Goal: Task Accomplishment & Management: Complete application form

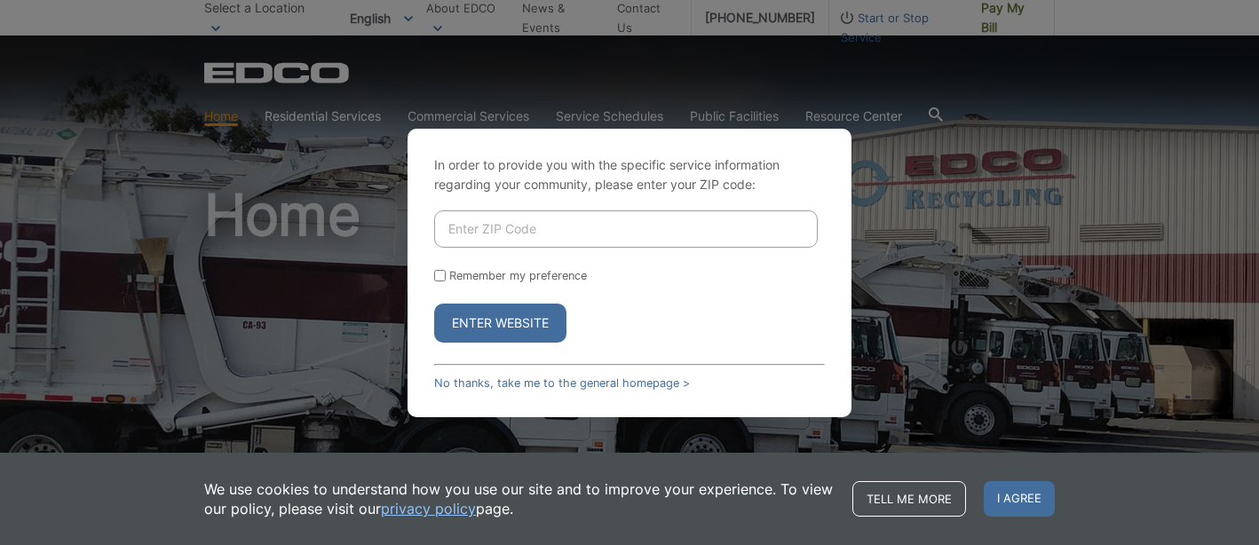
click at [563, 232] on input "Enter ZIP Code" at bounding box center [625, 228] width 383 height 37
type input "92082"
click at [434, 304] on button "Enter Website" at bounding box center [500, 323] width 132 height 39
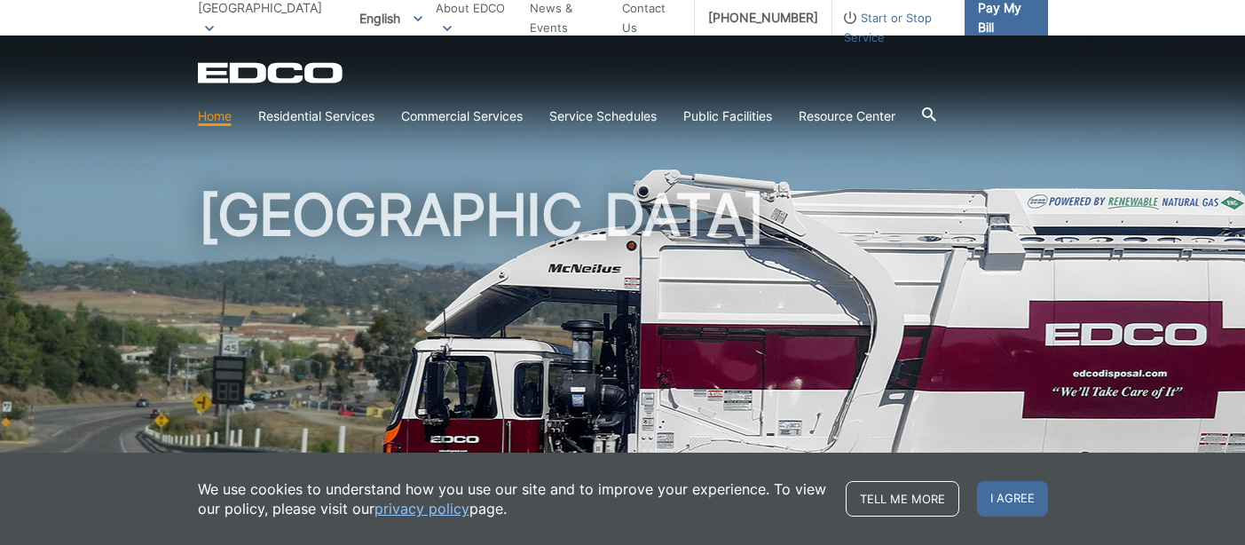
click at [995, 19] on span "Pay My Bill" at bounding box center [1006, 17] width 56 height 39
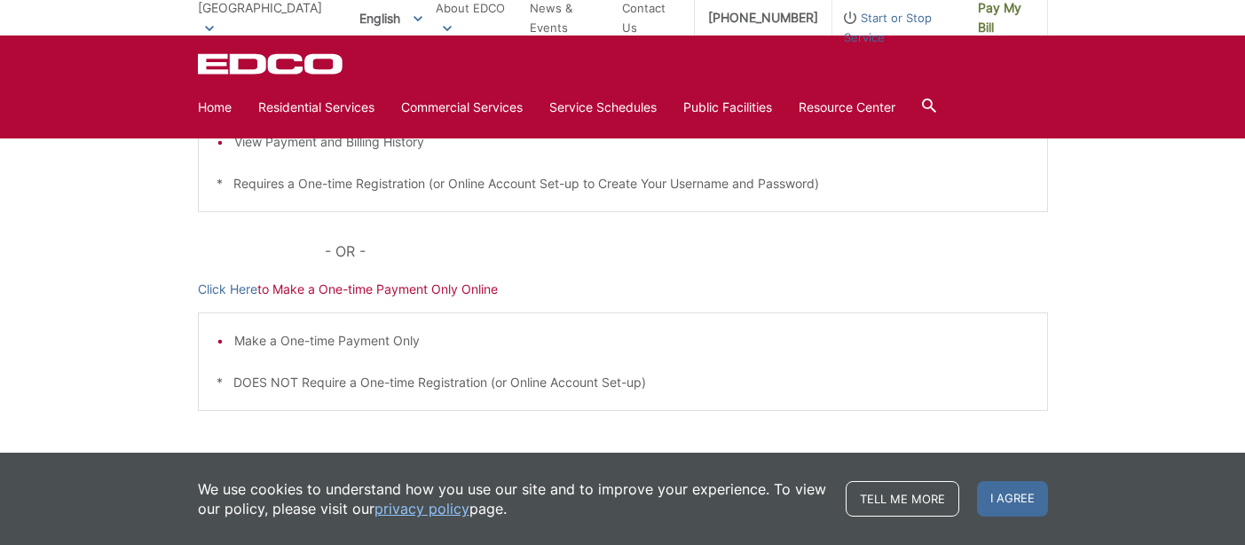
scroll to position [572, 0]
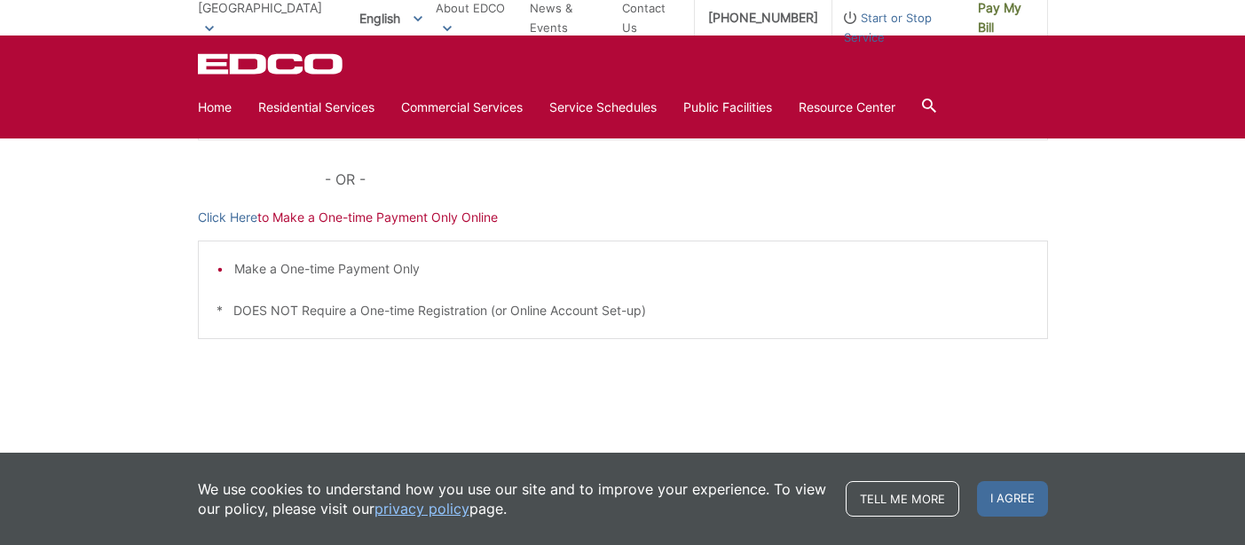
click at [1006, 489] on span "I agree" at bounding box center [1012, 499] width 71 height 36
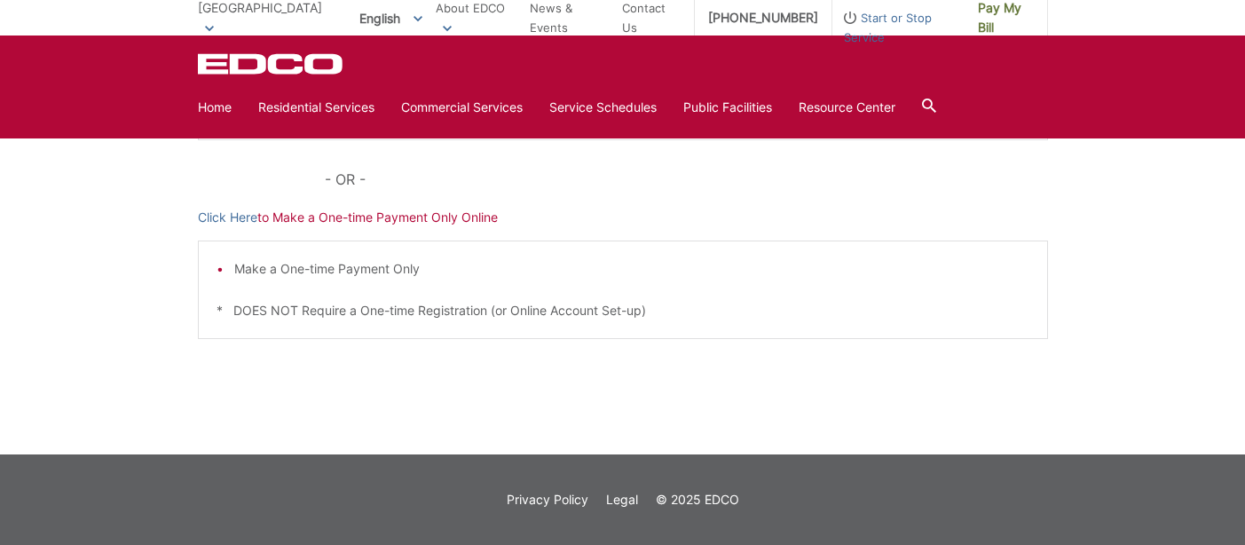
click at [907, 12] on span "Start or Stop Service" at bounding box center [899, 27] width 132 height 39
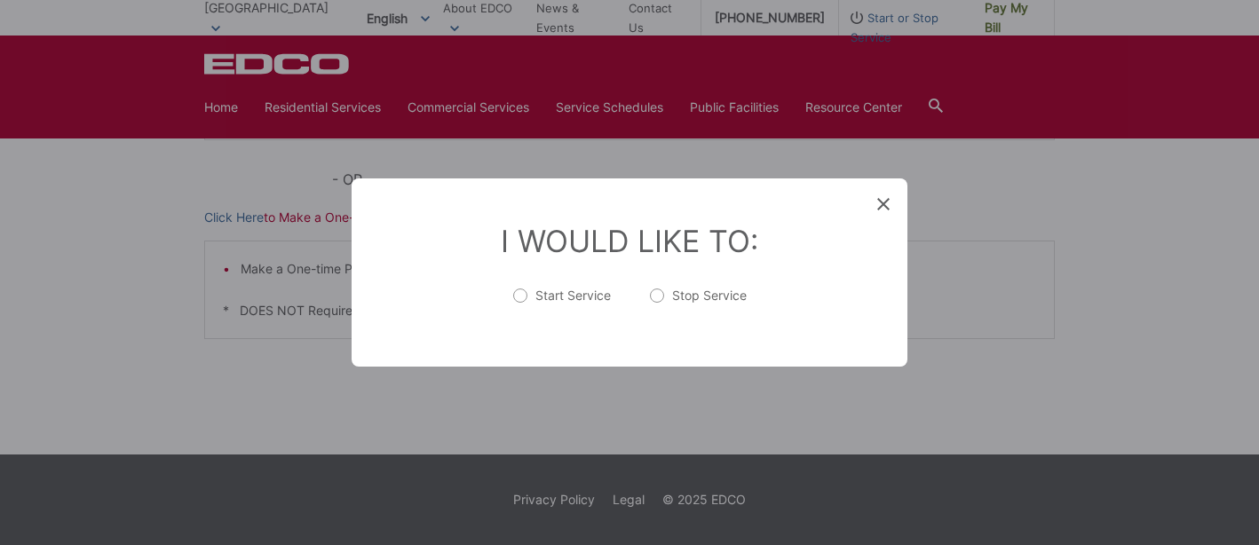
click at [516, 296] on label "Start Service" at bounding box center [562, 305] width 98 height 36
radio input "true"
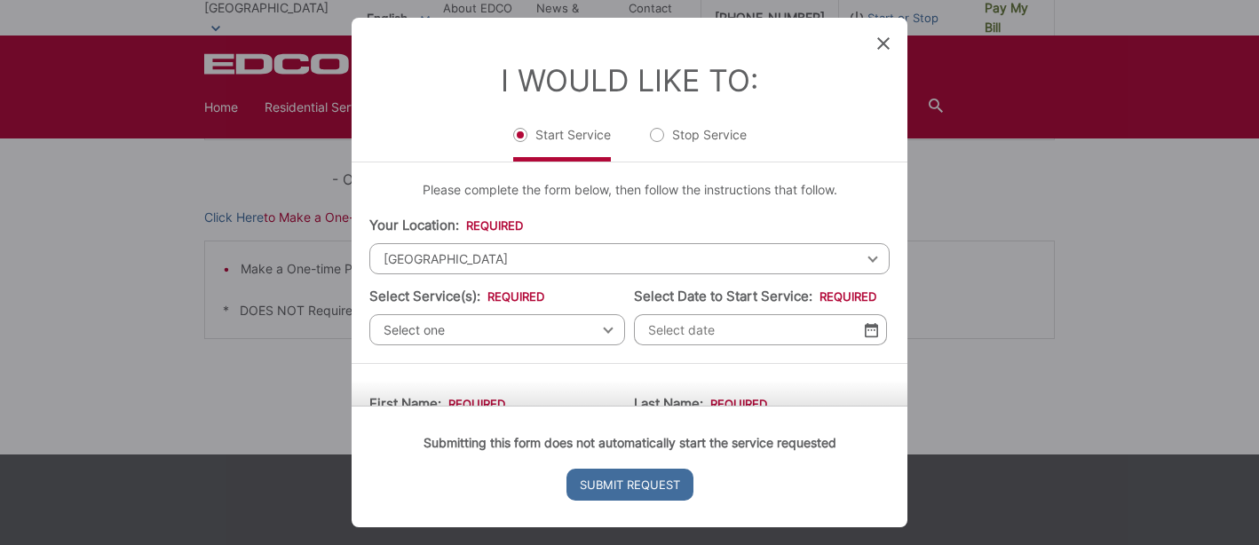
click at [881, 42] on icon at bounding box center [883, 43] width 12 height 12
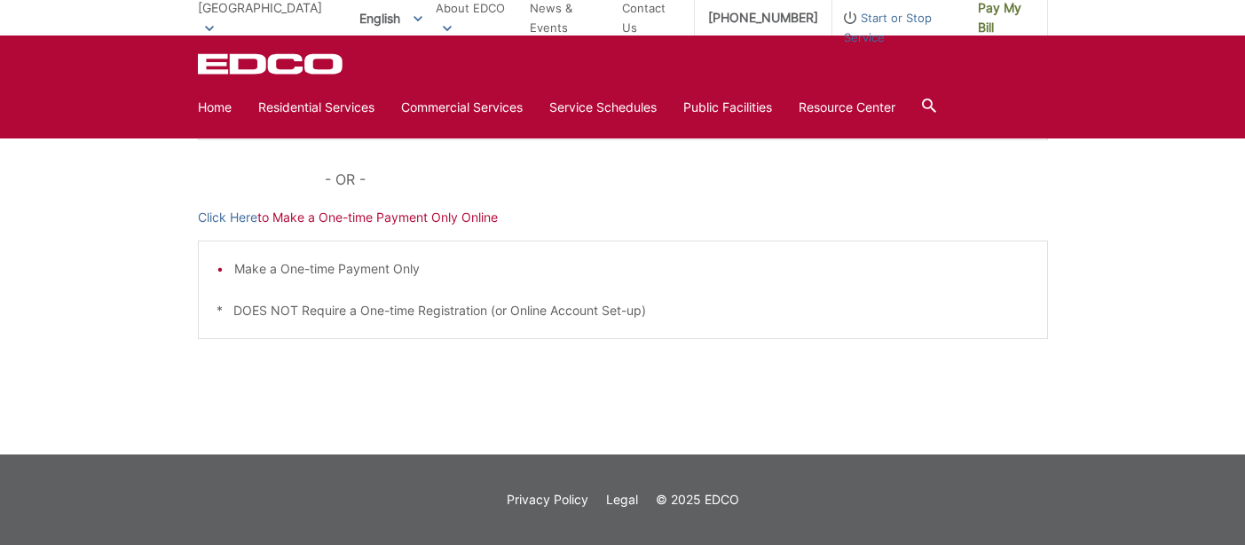
click at [351, 215] on p "Click Here to Make a One-time Payment Only Online" at bounding box center [623, 218] width 850 height 20
click at [661, 12] on link "Contact Us" at bounding box center [651, 17] width 59 height 39
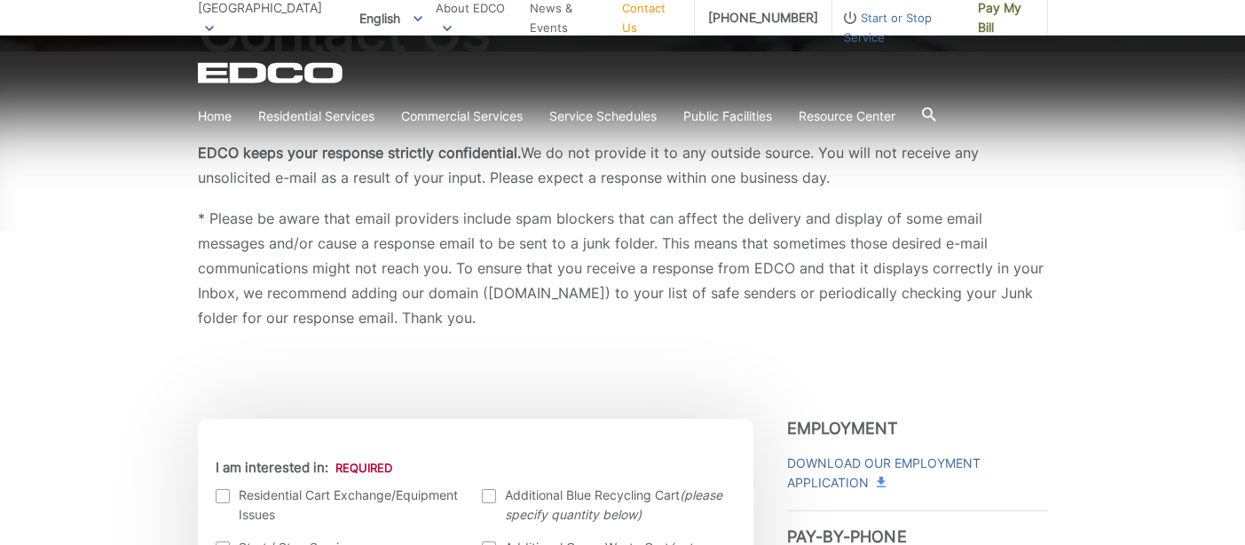
scroll to position [355, 0]
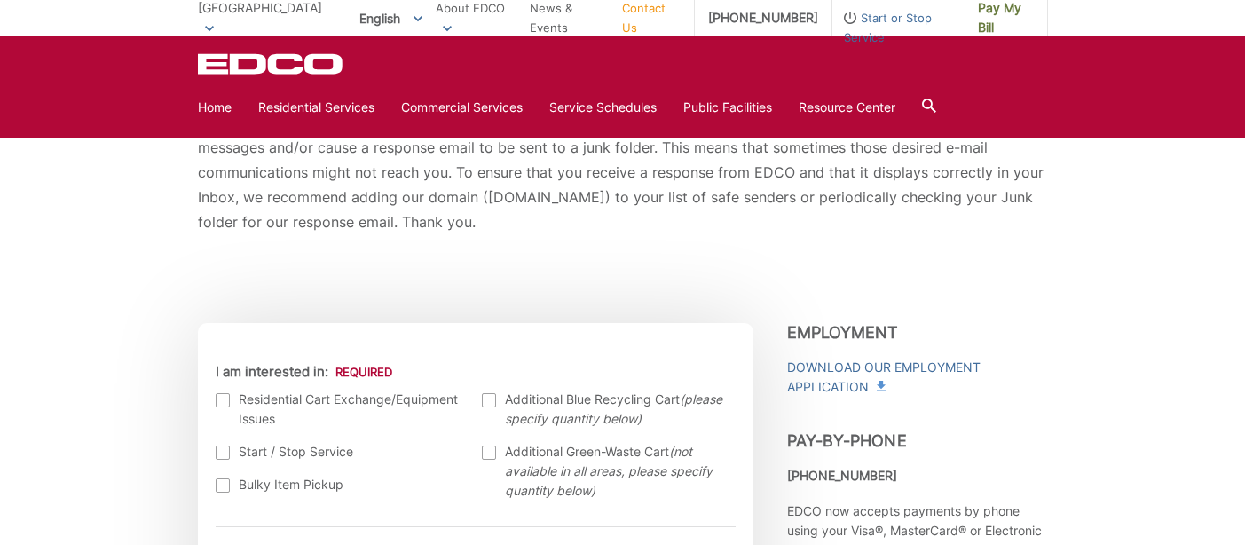
click at [241, 12] on span "[GEOGRAPHIC_DATA]" at bounding box center [260, 7] width 124 height 15
